Goal: Task Accomplishment & Management: Manage account settings

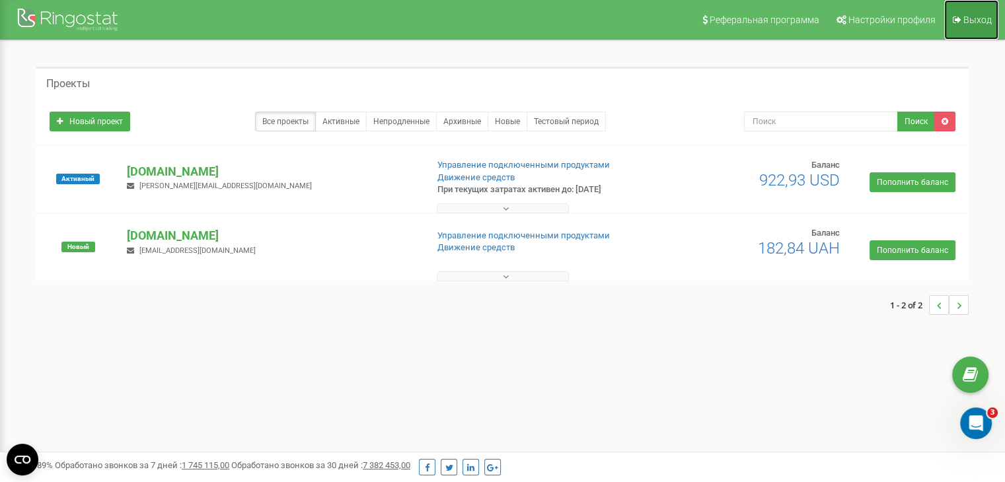
click at [981, 24] on span "Выход" at bounding box center [977, 20] width 28 height 11
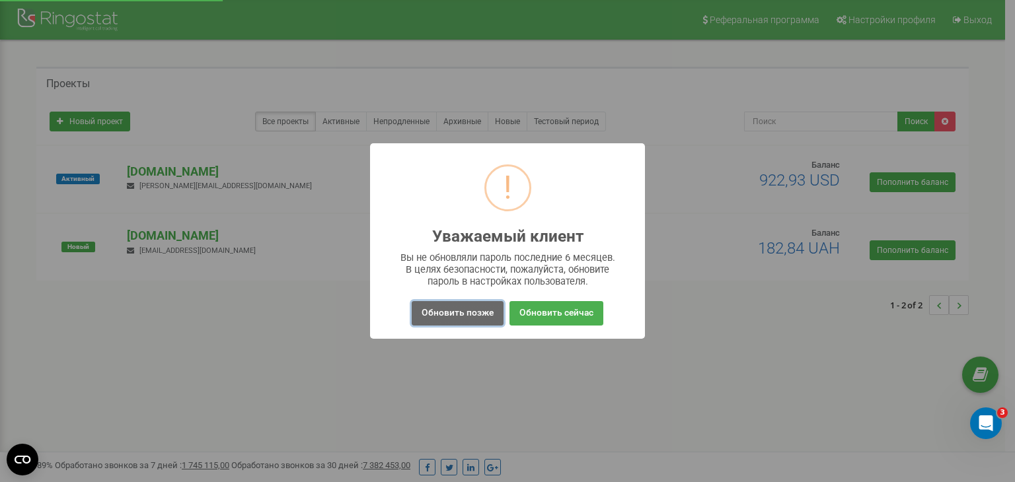
click at [462, 308] on button "Обновить позже" at bounding box center [458, 313] width 92 height 24
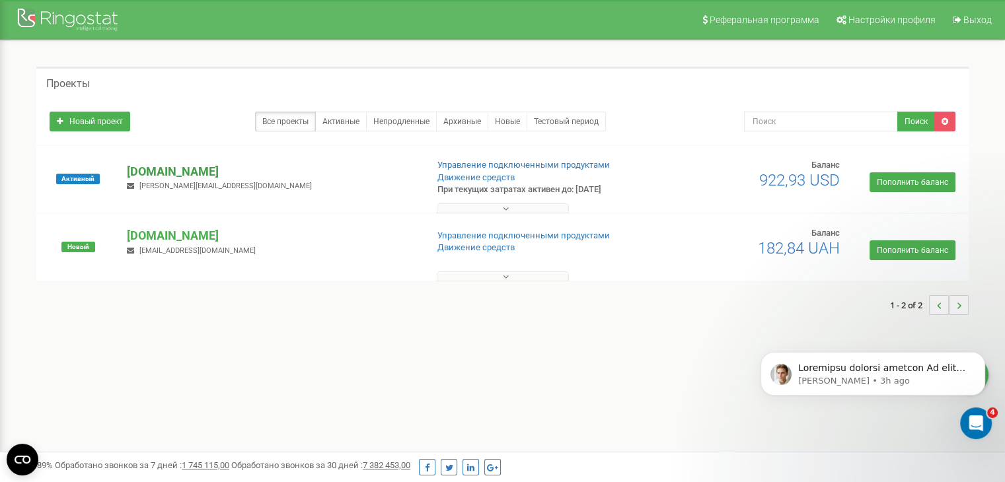
click at [164, 179] on p "[DOMAIN_NAME]" at bounding box center [271, 171] width 289 height 17
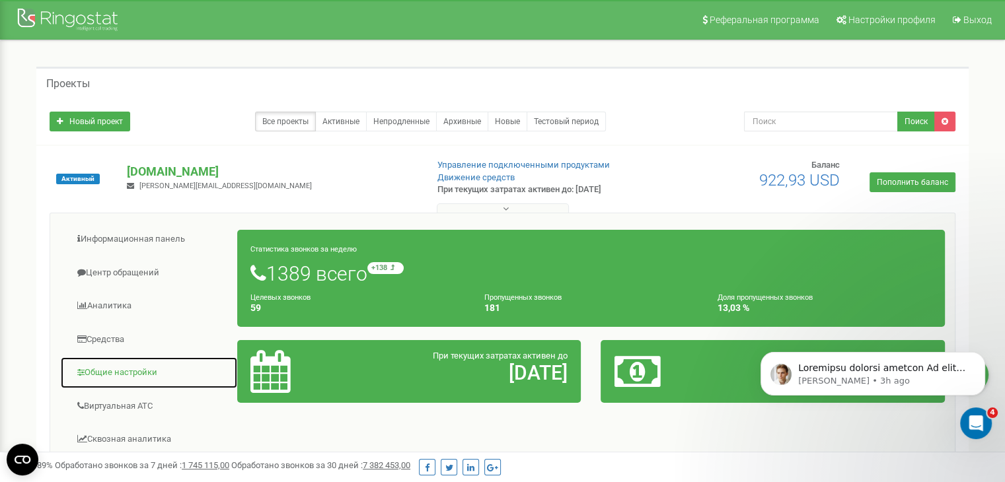
click at [146, 381] on link "Общие настройки" at bounding box center [149, 373] width 178 height 32
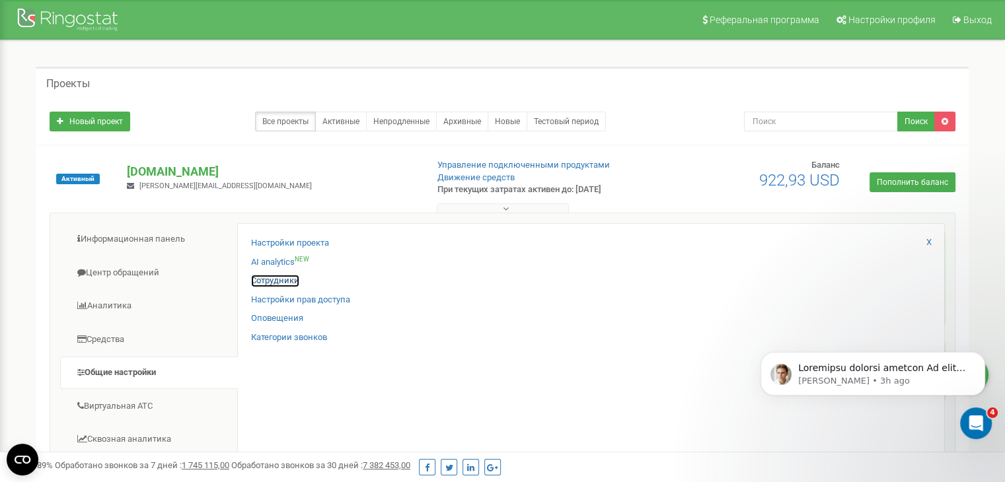
click at [287, 285] on link "Сотрудники" at bounding box center [275, 281] width 48 height 13
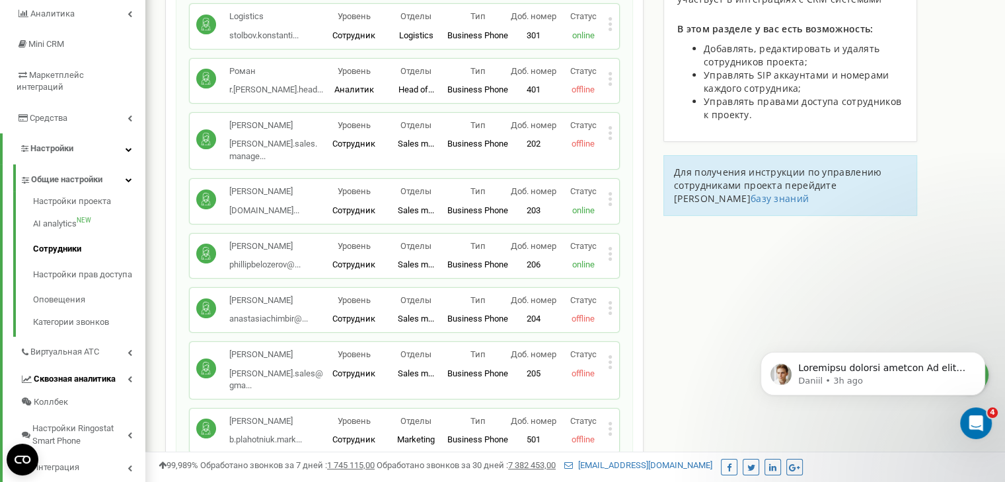
scroll to position [200, 0]
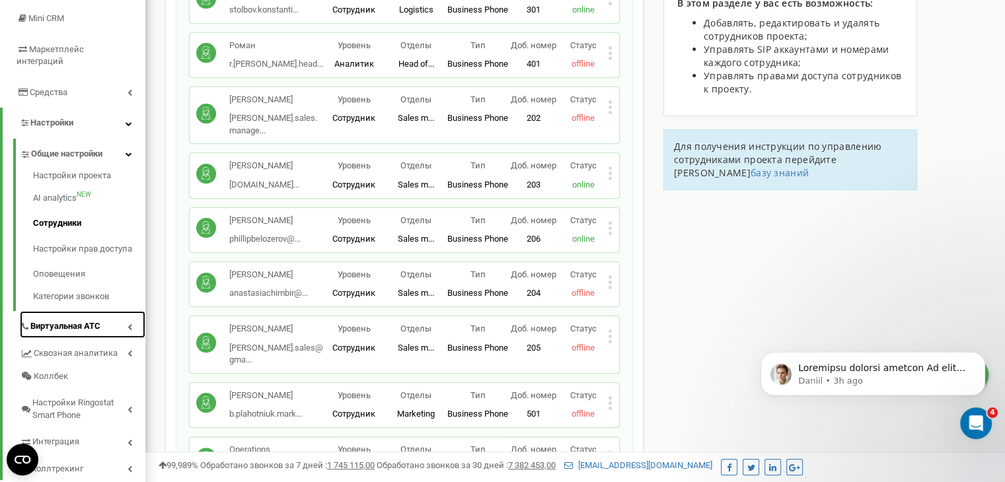
click at [98, 320] on link "Виртуальная АТС" at bounding box center [83, 324] width 126 height 27
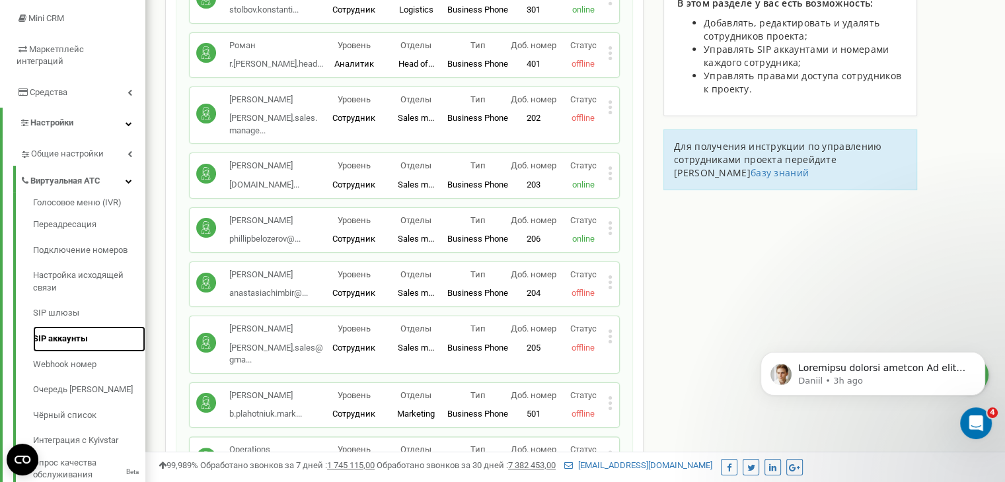
click at [87, 334] on link "SIP аккаунты" at bounding box center [89, 339] width 112 height 26
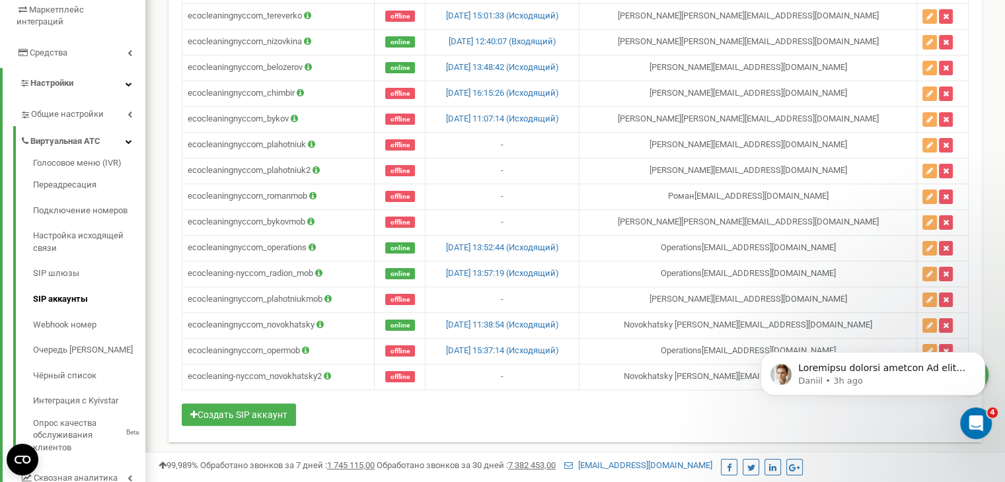
scroll to position [242, 0]
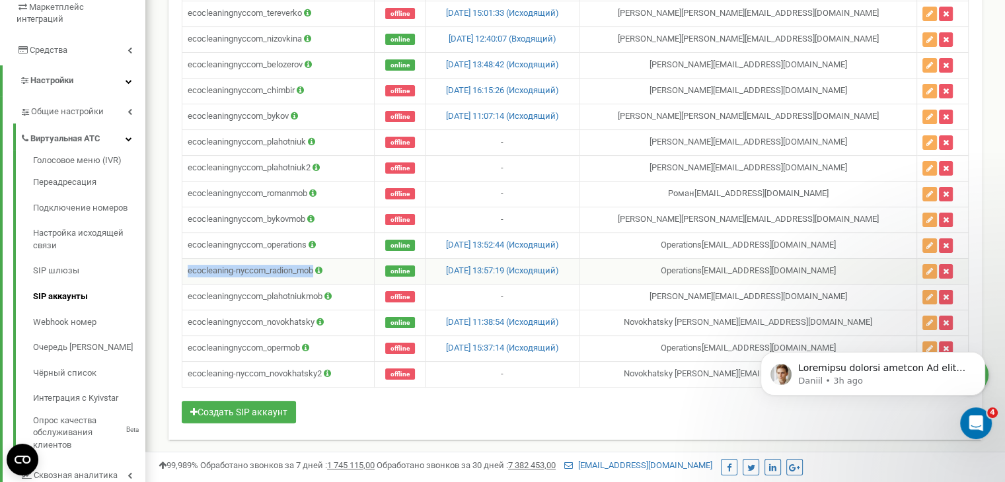
drag, startPoint x: 188, startPoint y: 264, endPoint x: 313, endPoint y: 267, distance: 124.9
click at [313, 267] on td "ecocleaning-nyccom_radion_mob" at bounding box center [278, 271] width 192 height 26
copy td "ecocleaning-nyccom_radion_mob"
click at [201, 284] on td "ecocleaningnyccom_plahotniukmob" at bounding box center [278, 297] width 192 height 26
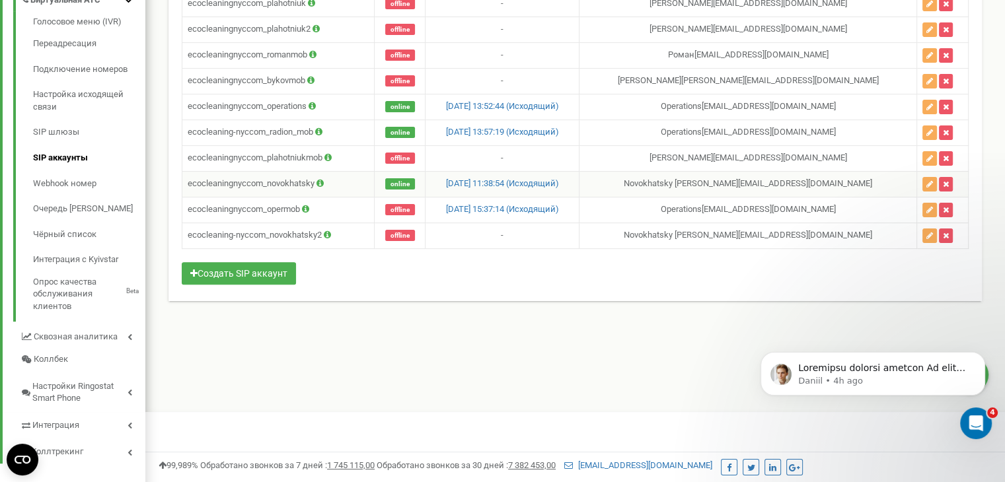
scroll to position [383, 0]
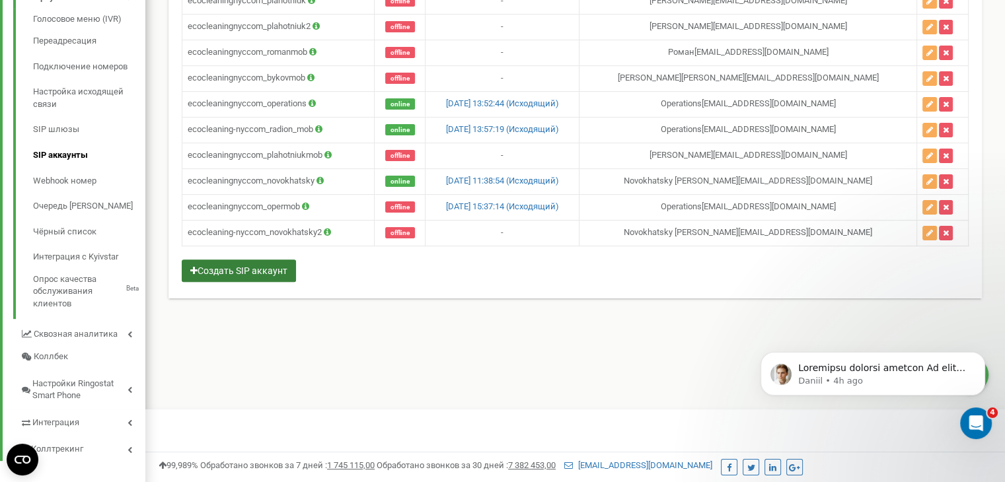
click at [259, 262] on button "Создать SIP аккаунт" at bounding box center [239, 271] width 114 height 22
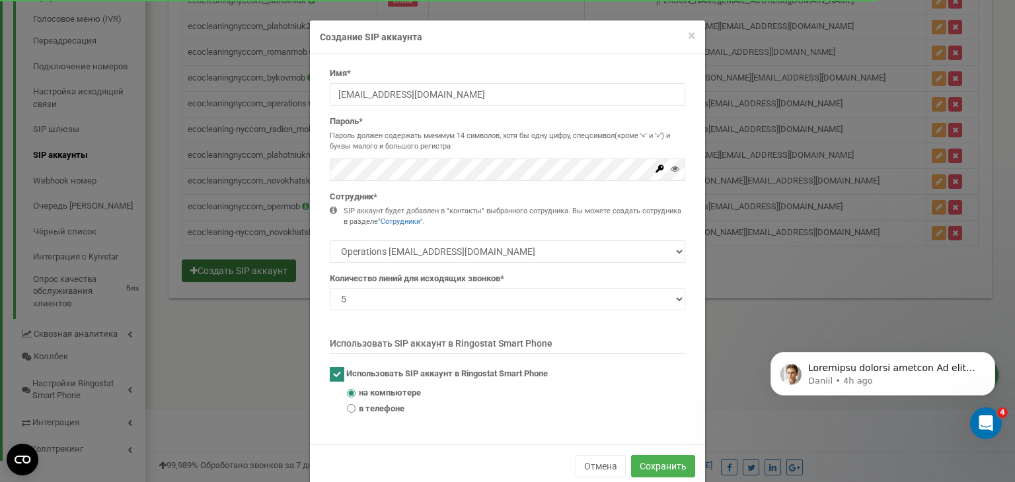
type input "ecocleaning-nyccom_"
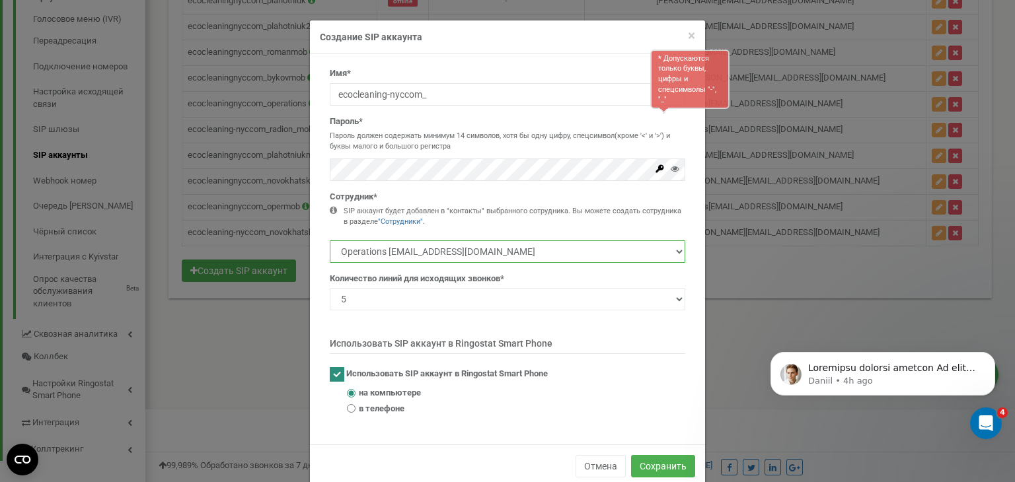
click at [463, 243] on select "Operations [EMAIL_ADDRESS][DOMAIN_NAME] [PERSON_NAME] Igor [EMAIL_ADDRESS][DOMA…" at bounding box center [507, 252] width 355 height 22
click at [692, 32] on div "× Close Создание SIP аккаунта" at bounding box center [507, 37] width 395 height 34
click at [688, 34] on span "×" at bounding box center [691, 36] width 7 height 16
